Goal: Check status

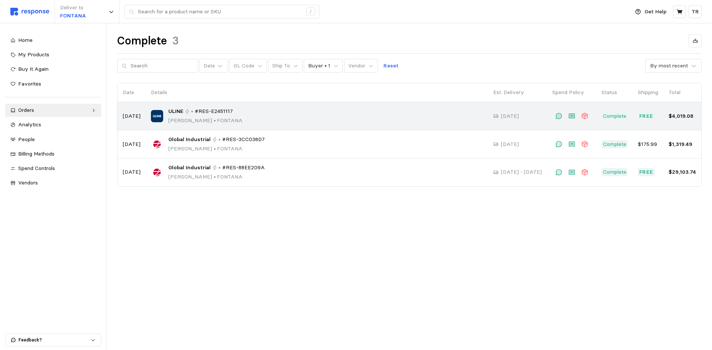
click at [208, 113] on span "#RES-E2451117" at bounding box center [214, 112] width 38 height 8
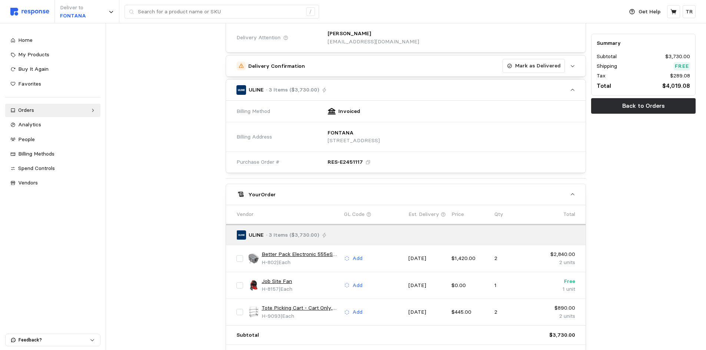
scroll to position [185, 0]
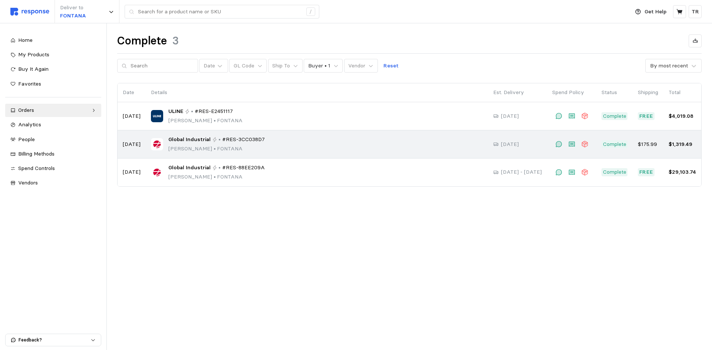
click at [217, 145] on div "Global Industrial • #RES-3CC038D7 [PERSON_NAME] • [PERSON_NAME]" at bounding box center [216, 144] width 96 height 17
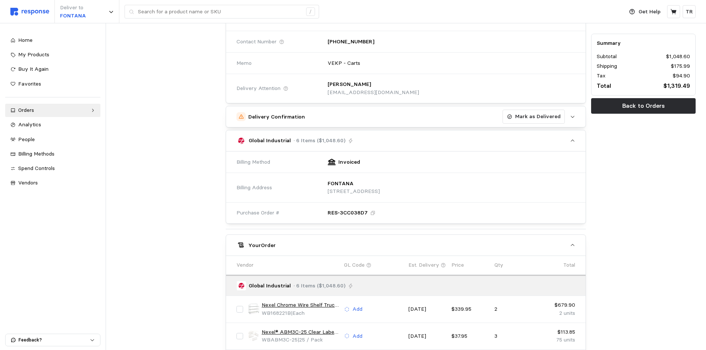
scroll to position [111, 0]
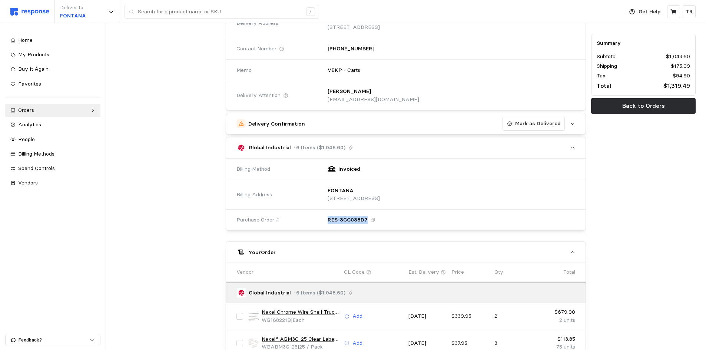
drag, startPoint x: 366, startPoint y: 220, endPoint x: 329, endPoint y: 220, distance: 37.4
click at [329, 220] on p "RES-3CC038D7" at bounding box center [348, 220] width 40 height 8
copy p "RES-3CC038D7"
